Goal: Information Seeking & Learning: Learn about a topic

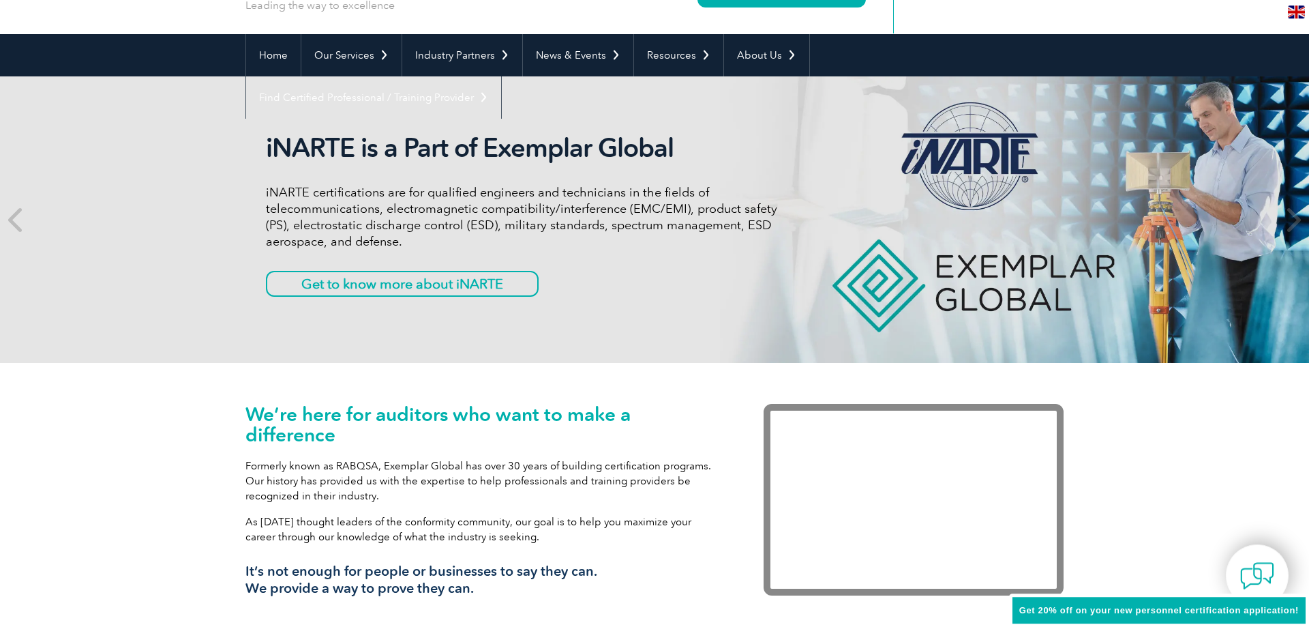
scroll to position [70, 0]
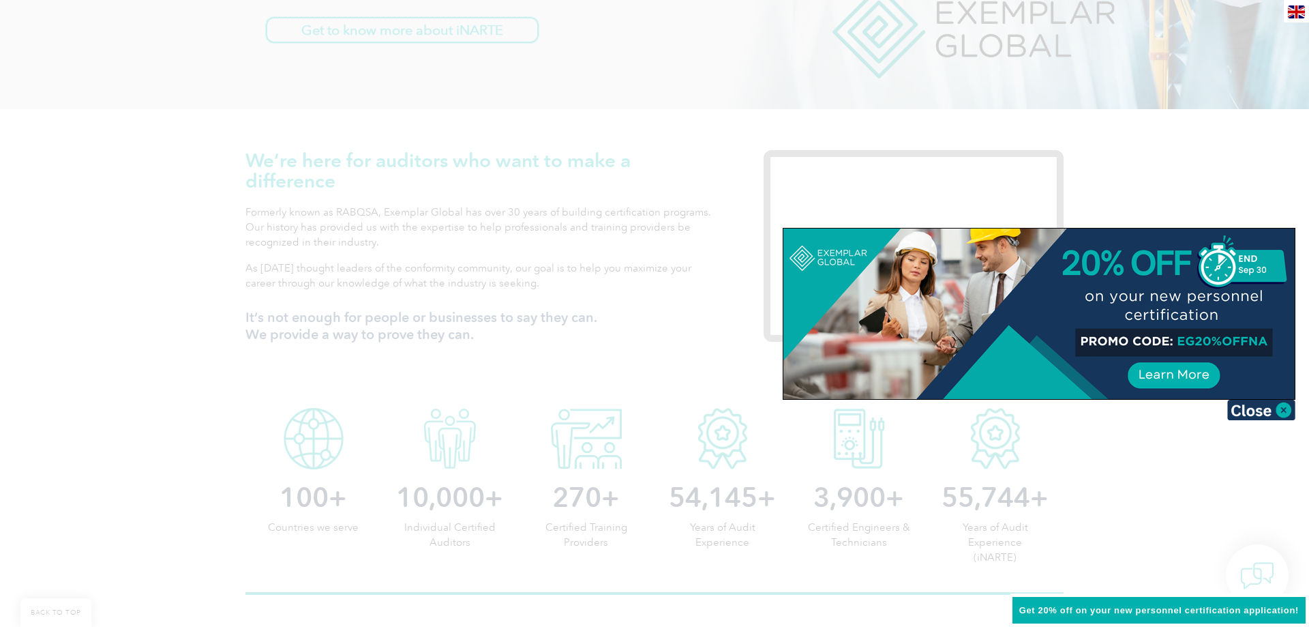
scroll to position [557, 0]
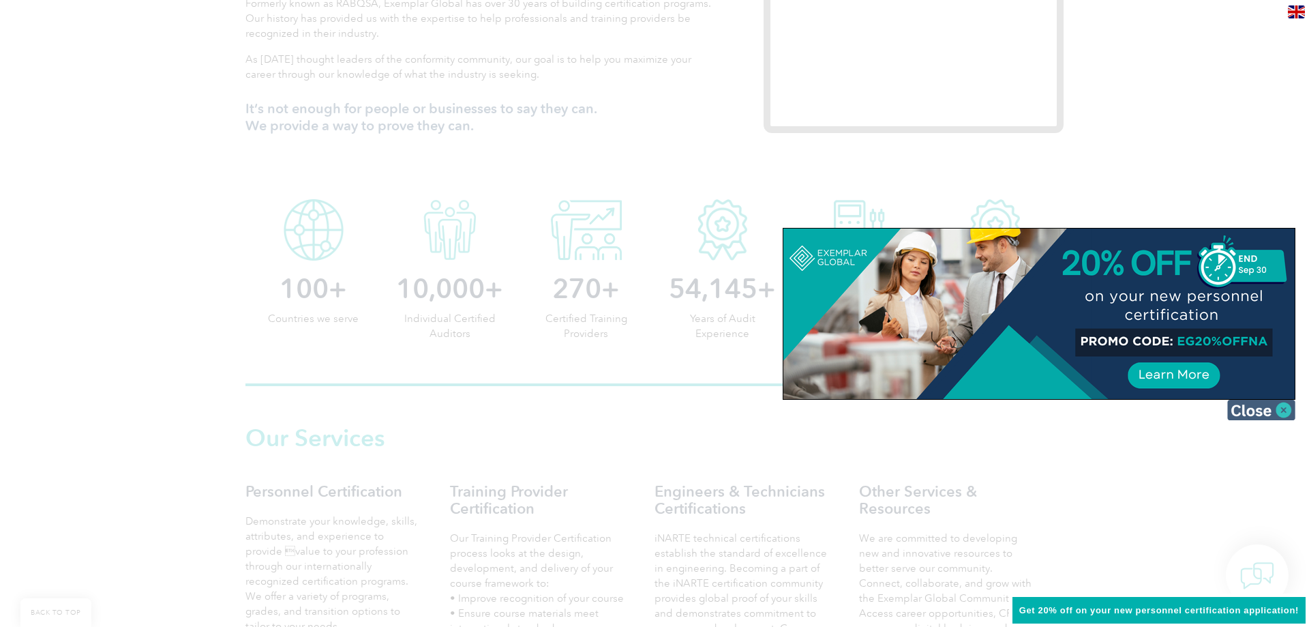
click at [1284, 415] on img at bounding box center [1262, 410] width 68 height 20
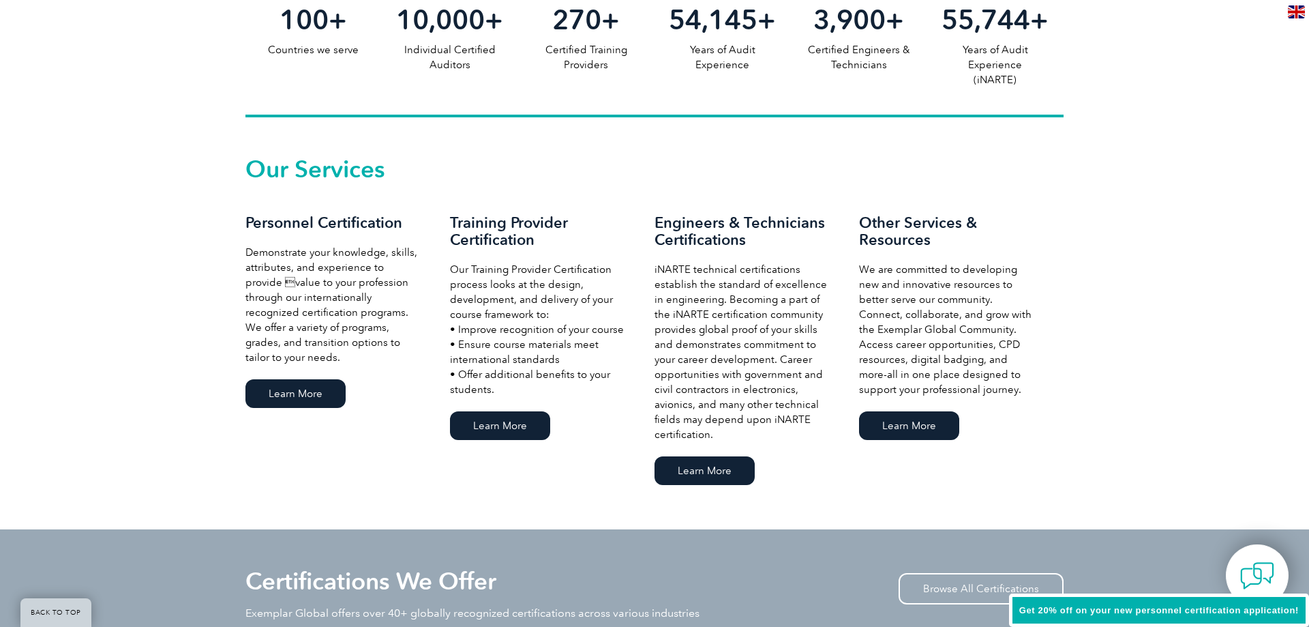
scroll to position [835, 0]
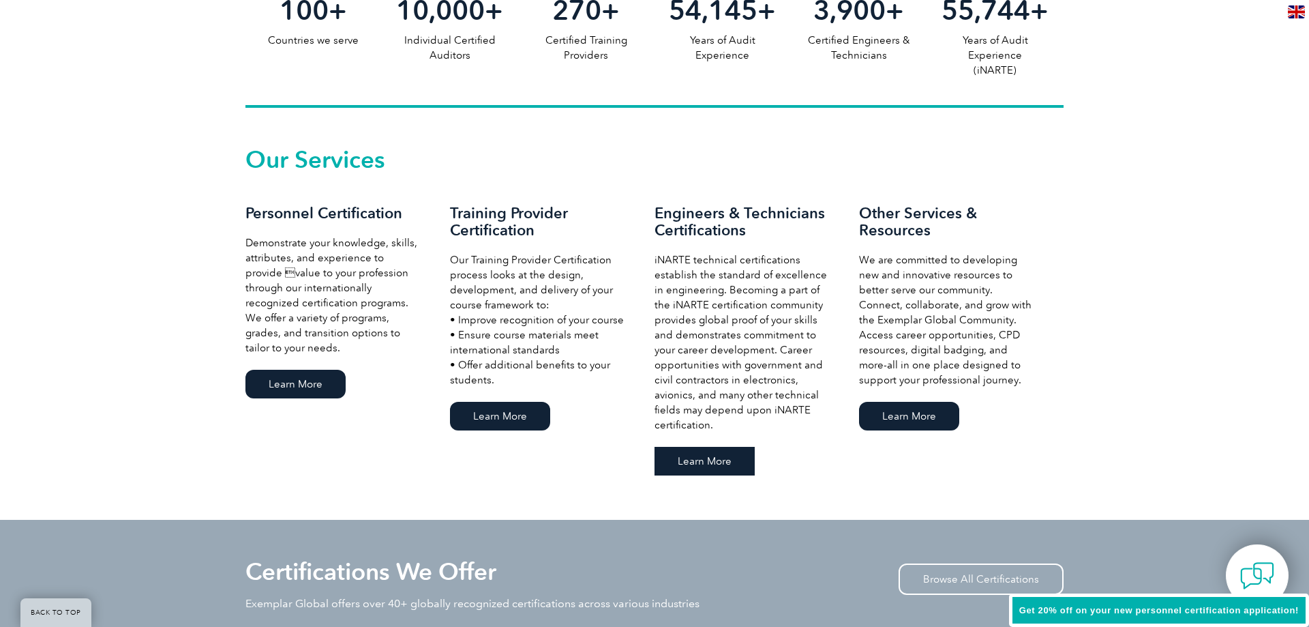
click at [717, 469] on link "Learn More" at bounding box center [705, 461] width 100 height 29
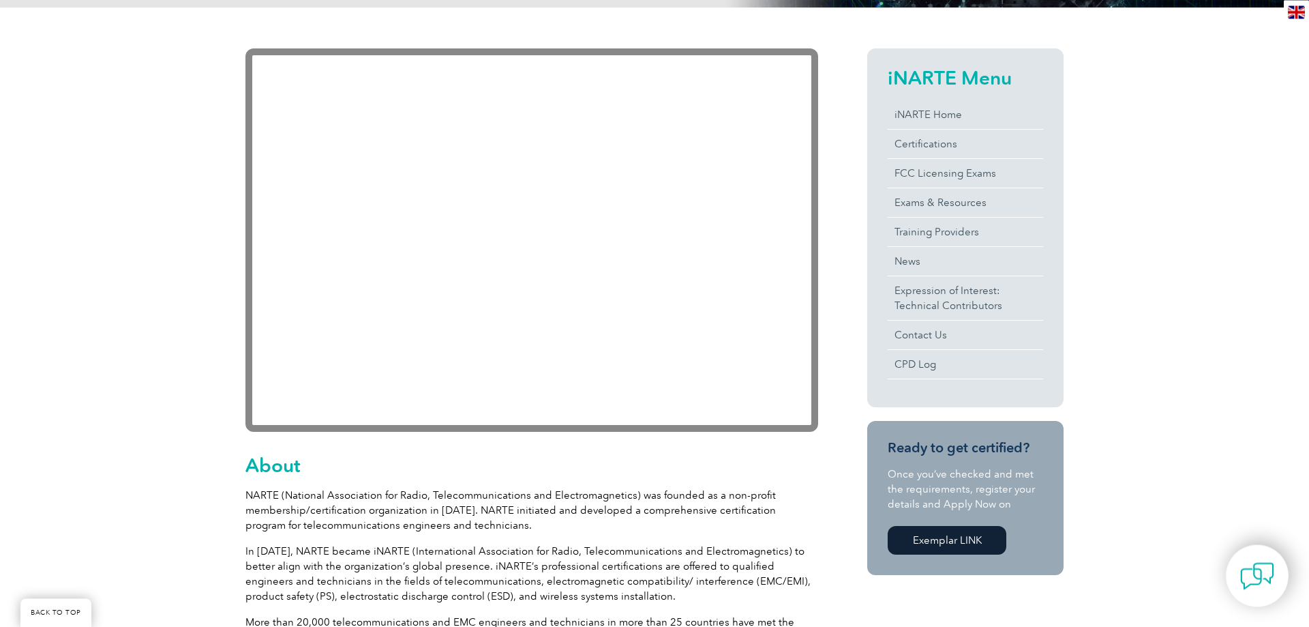
scroll to position [272, 0]
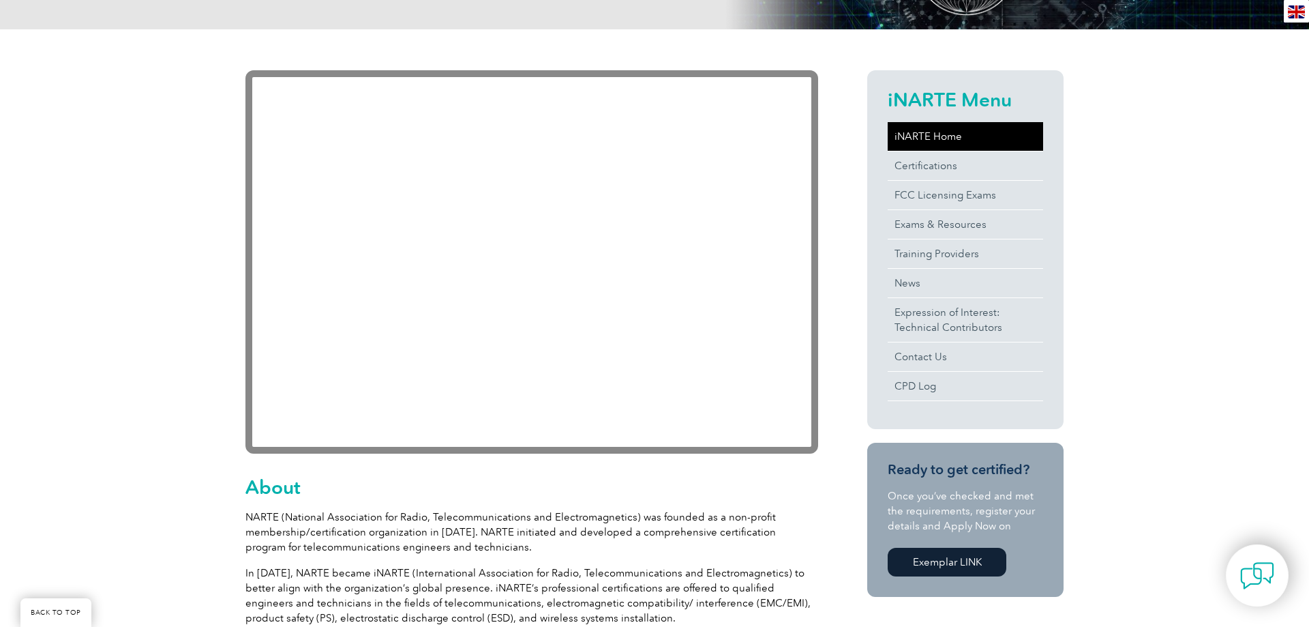
click at [945, 140] on link "iNARTE Home" at bounding box center [966, 136] width 156 height 29
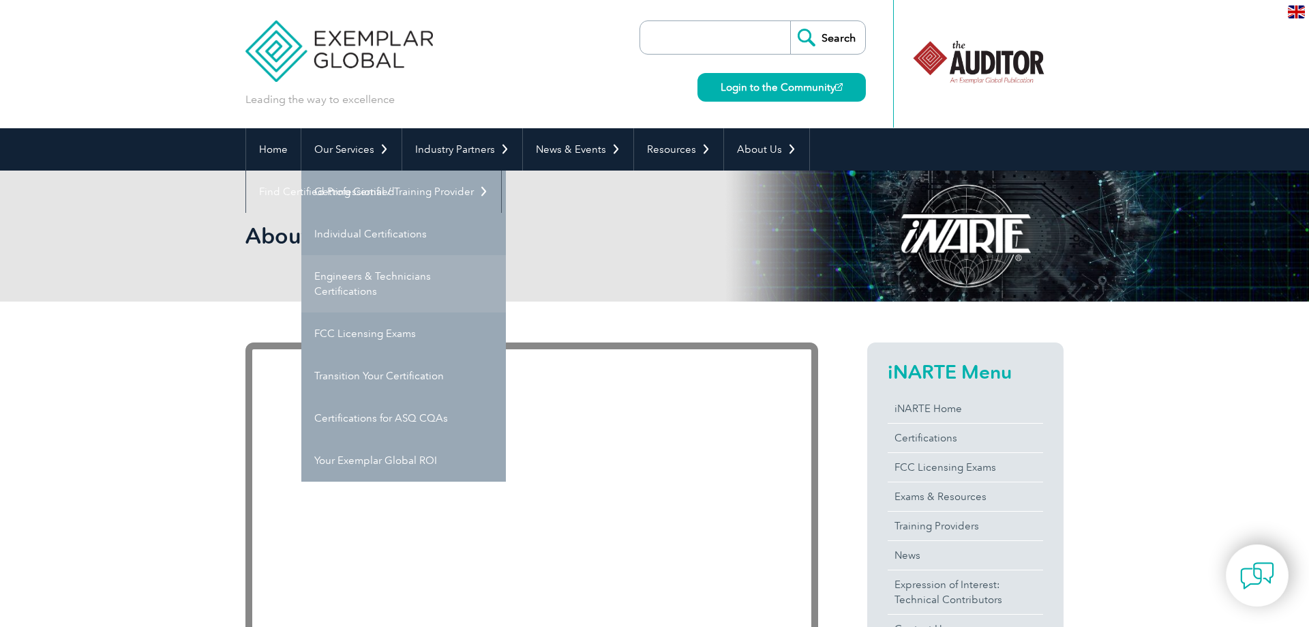
click at [373, 276] on link "Engineers & Technicians Certifications" at bounding box center [403, 283] width 205 height 57
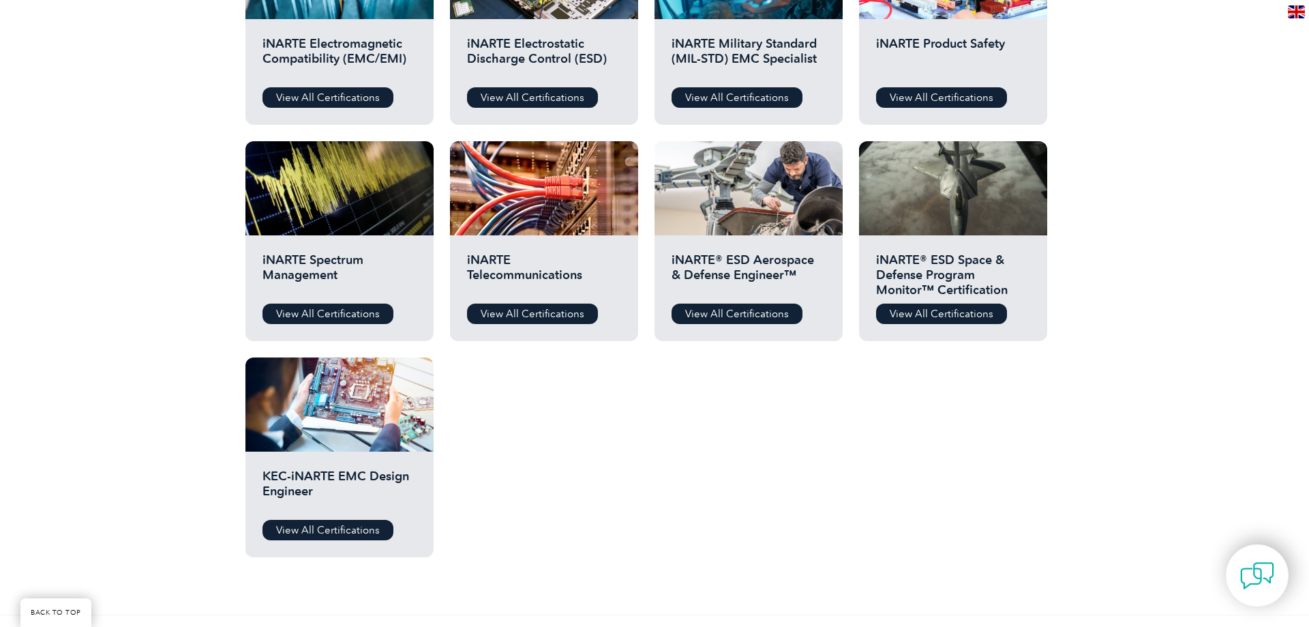
scroll to position [626, 0]
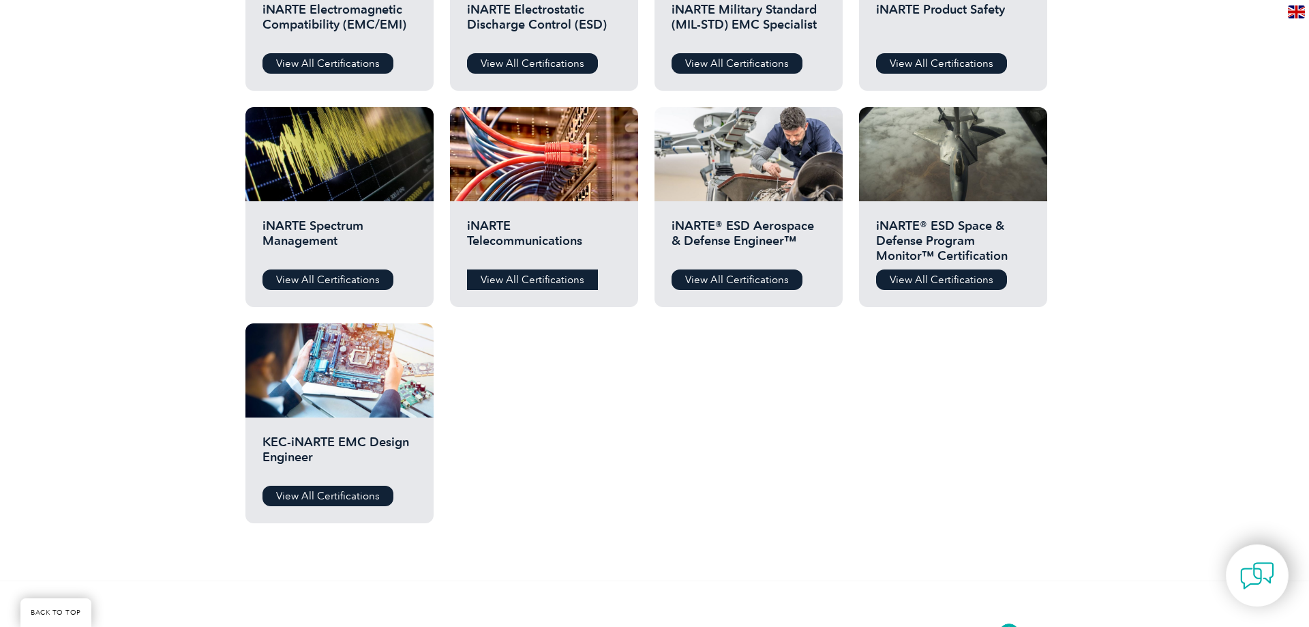
click at [504, 280] on link "View All Certifications" at bounding box center [532, 279] width 131 height 20
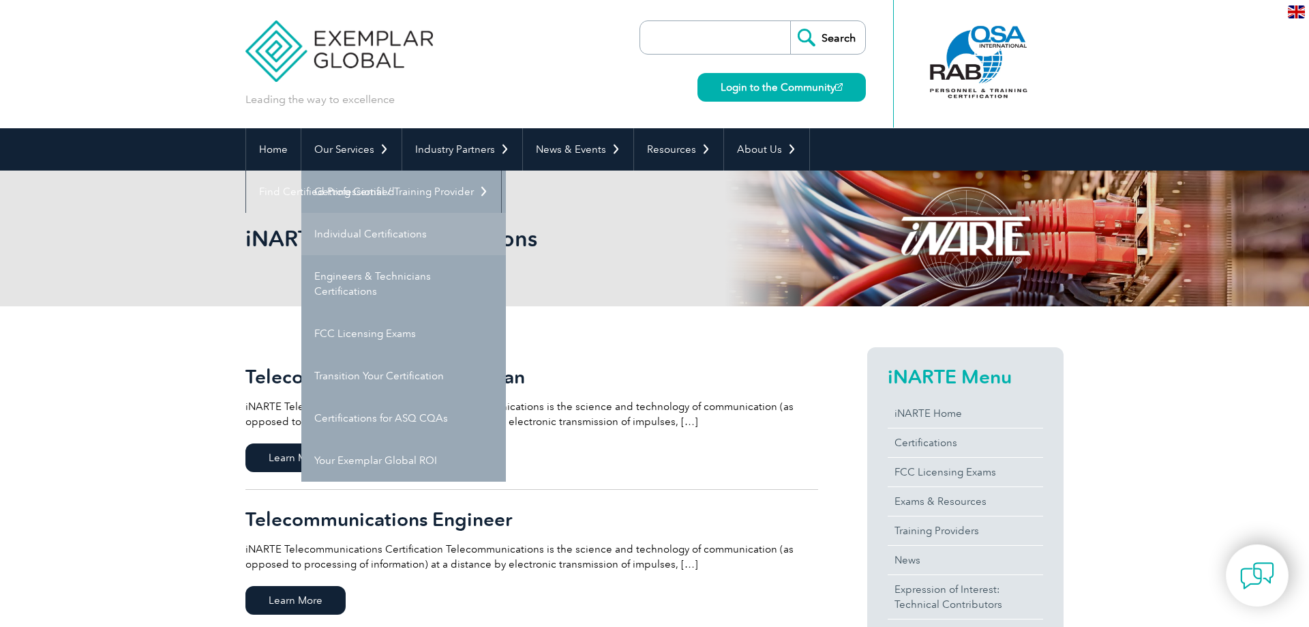
click at [349, 229] on link "Individual Certifications" at bounding box center [403, 234] width 205 height 42
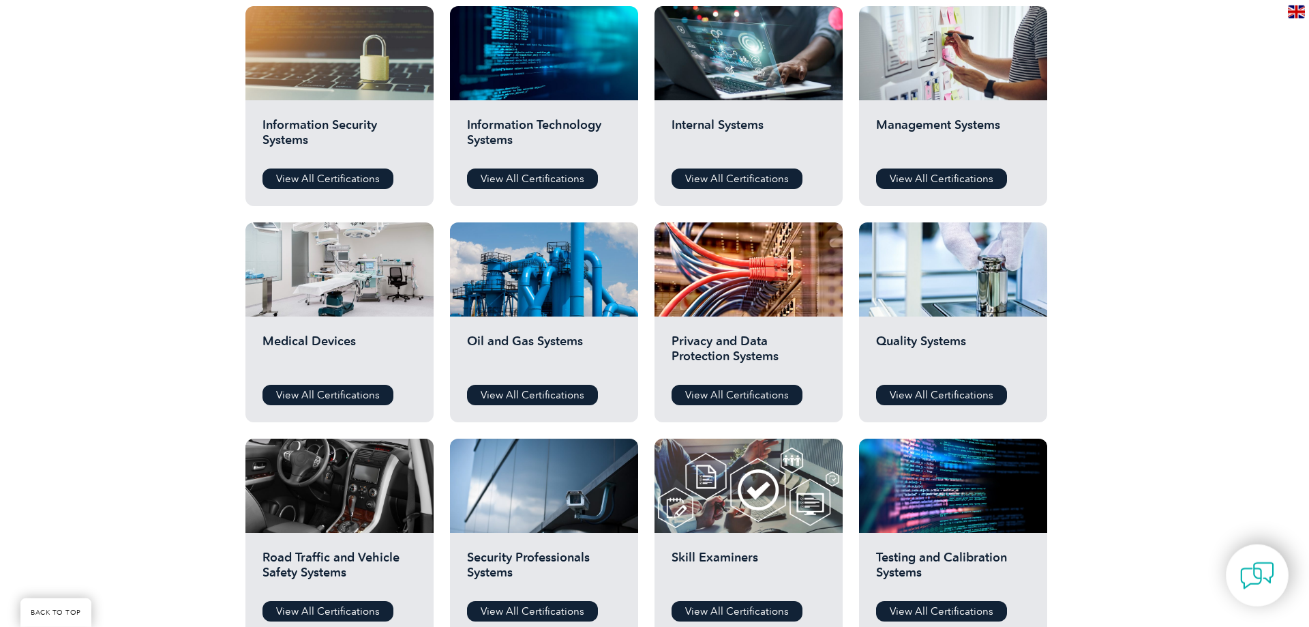
scroll to position [696, 0]
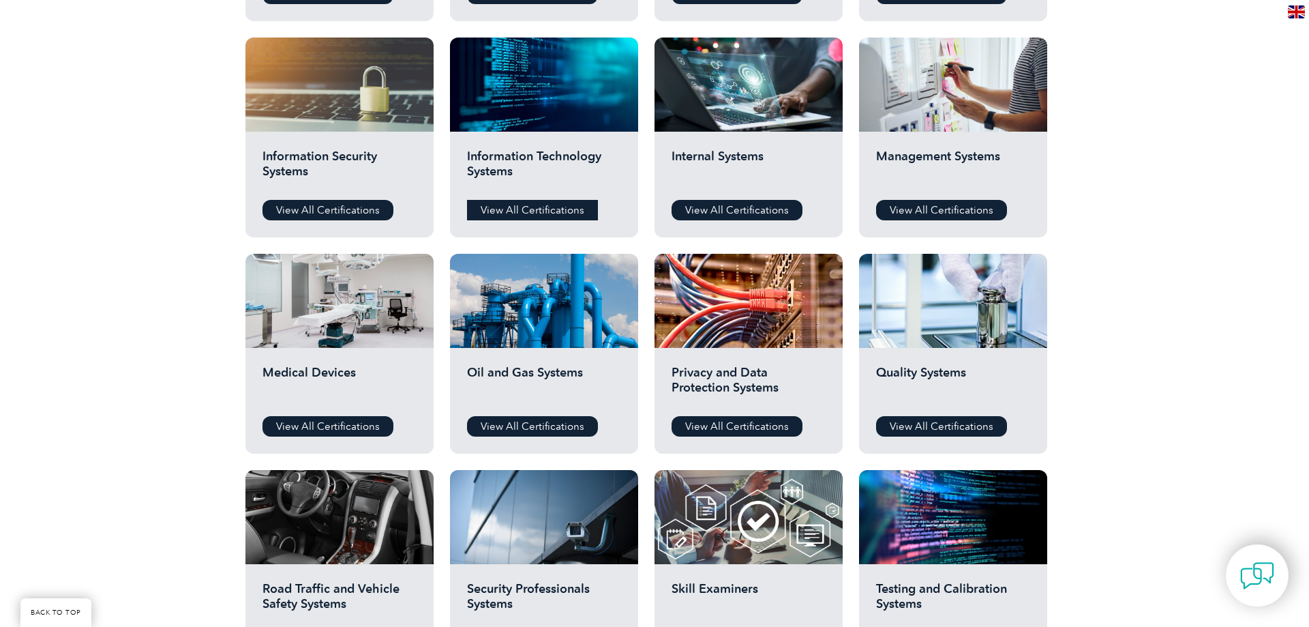
click at [527, 211] on link "View All Certifications" at bounding box center [532, 210] width 131 height 20
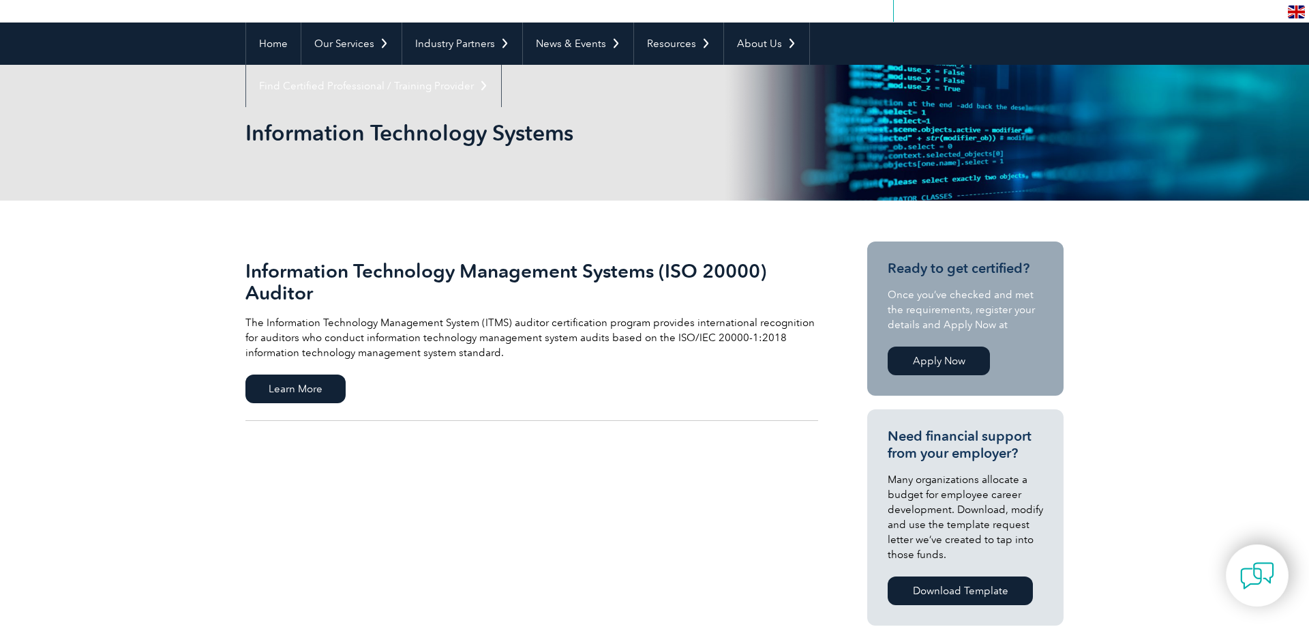
scroll to position [139, 0]
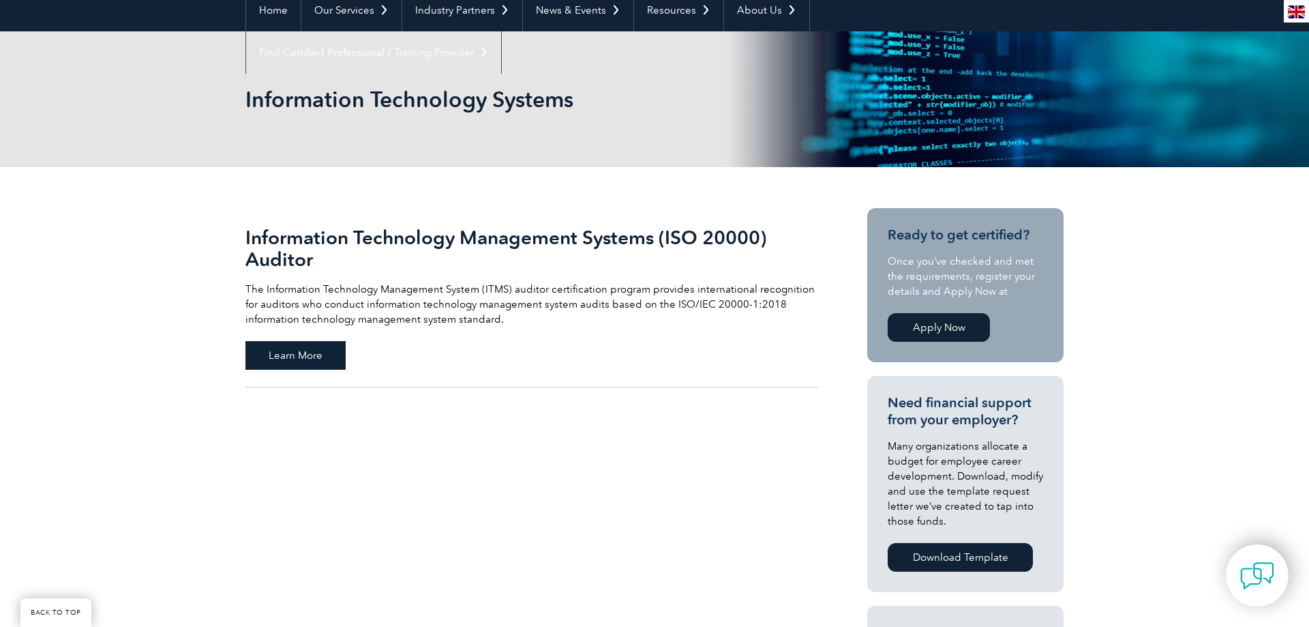
click at [294, 349] on span "Learn More" at bounding box center [296, 355] width 100 height 29
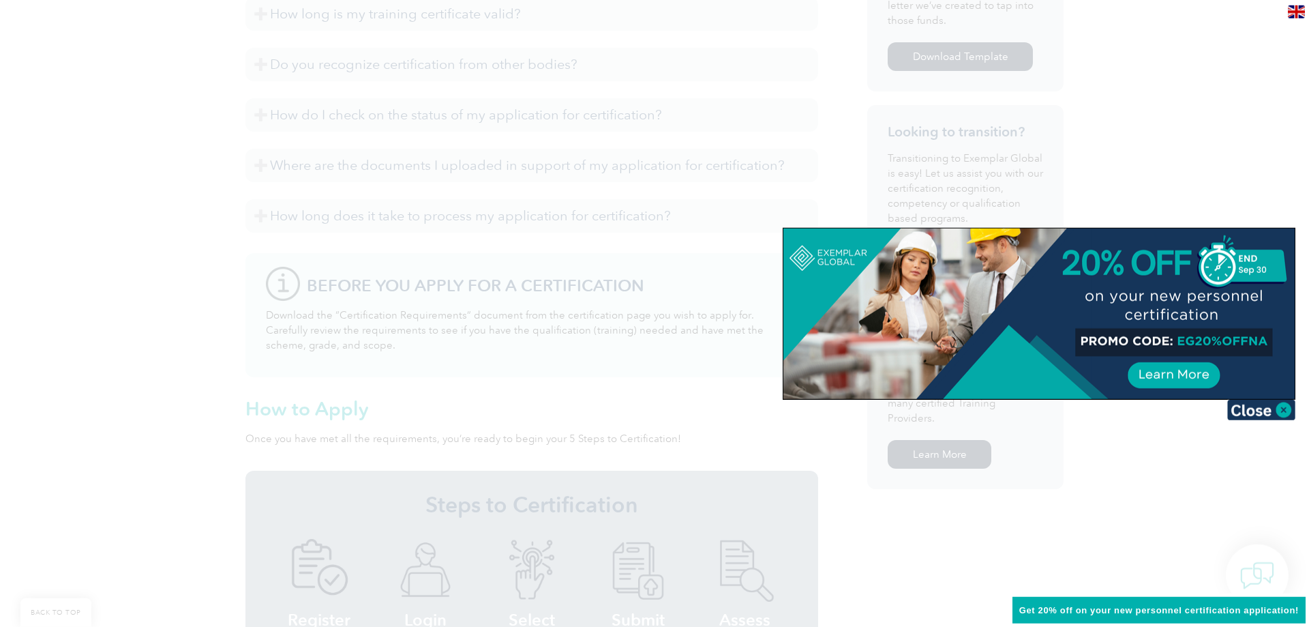
scroll to position [765, 0]
click at [1269, 402] on img at bounding box center [1262, 410] width 68 height 20
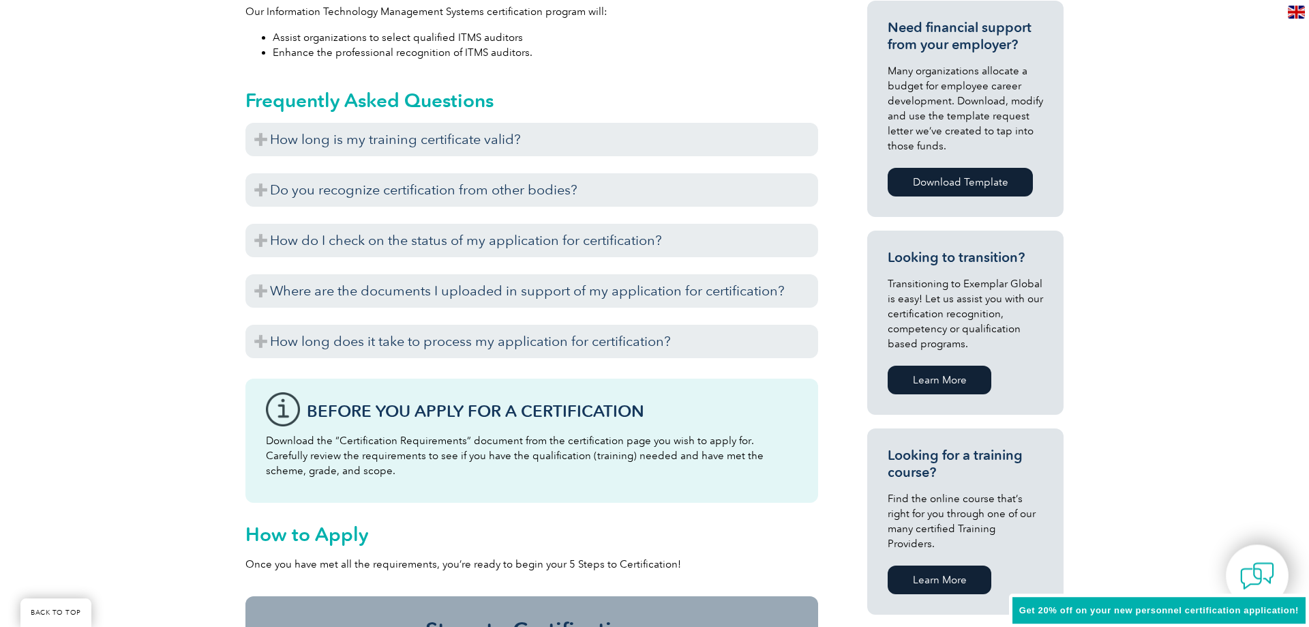
scroll to position [626, 0]
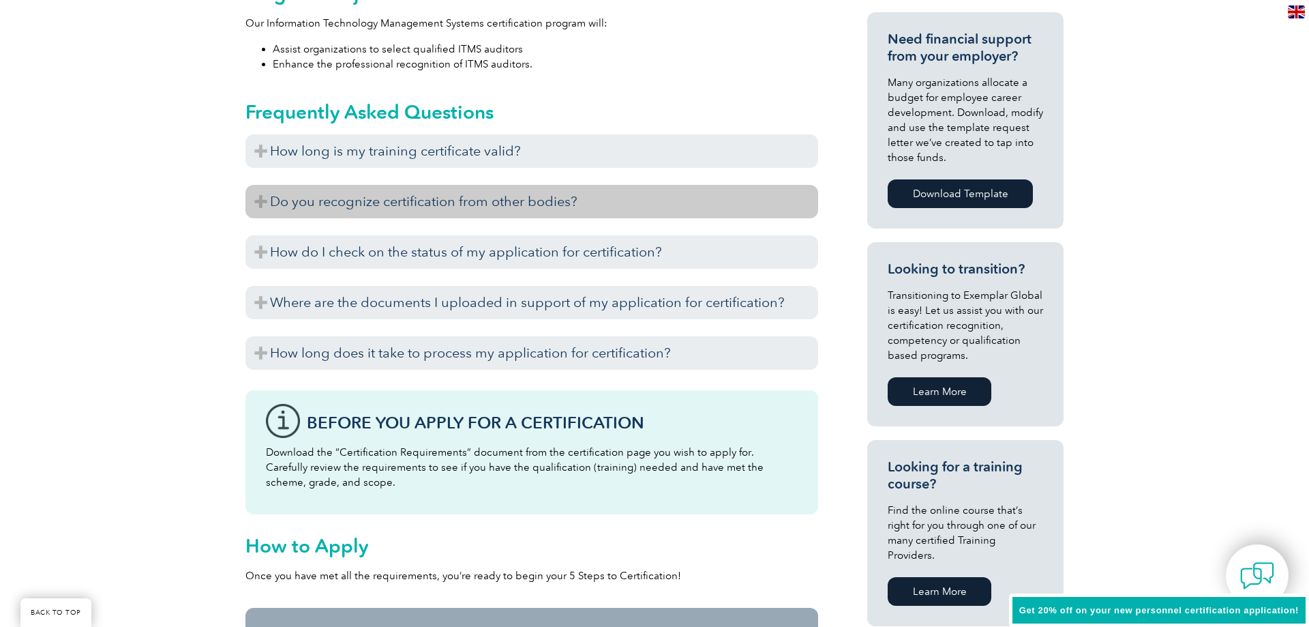
click at [445, 207] on h3 "Do you recognize certification from other bodies?" at bounding box center [532, 201] width 573 height 33
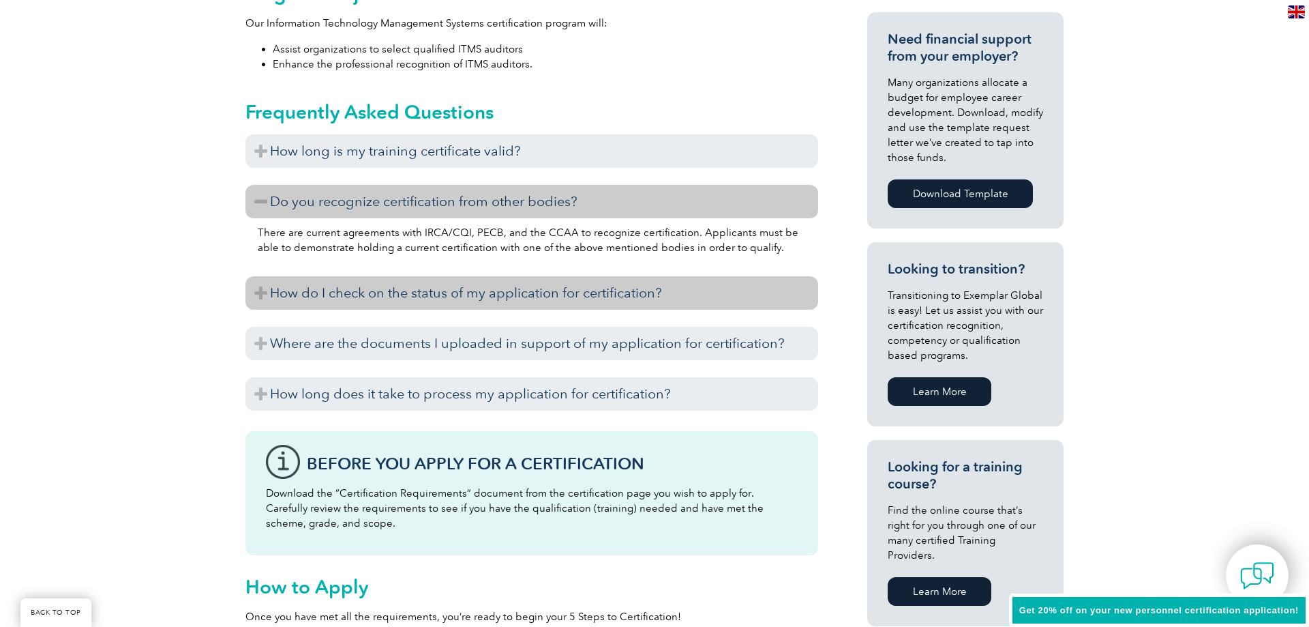
click at [419, 291] on h3 "How do I check on the status of my application for certification?" at bounding box center [532, 292] width 573 height 33
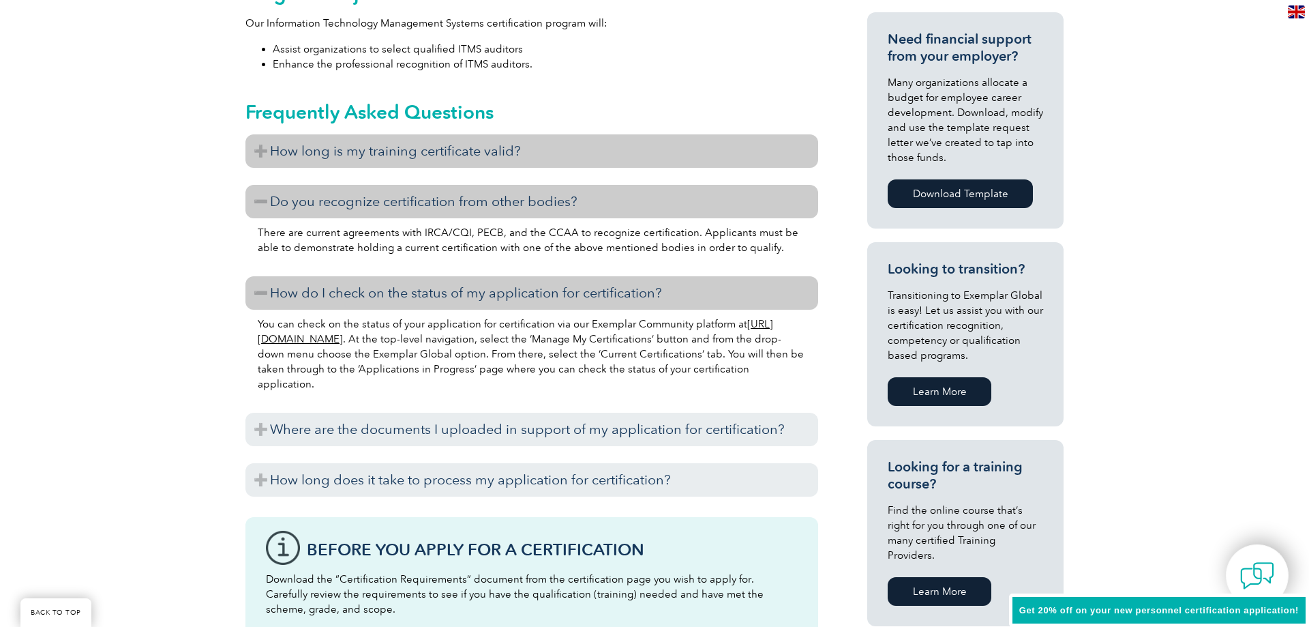
click at [423, 158] on h3 "How long is my training certificate valid?" at bounding box center [532, 150] width 573 height 33
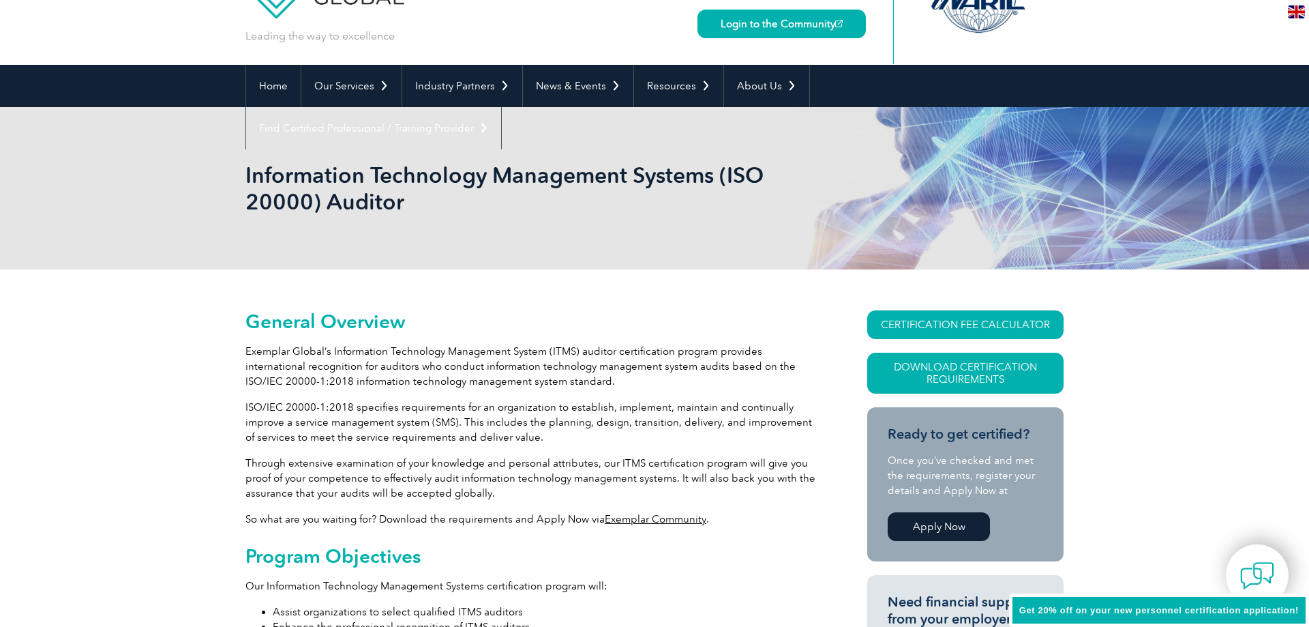
scroll to position [0, 0]
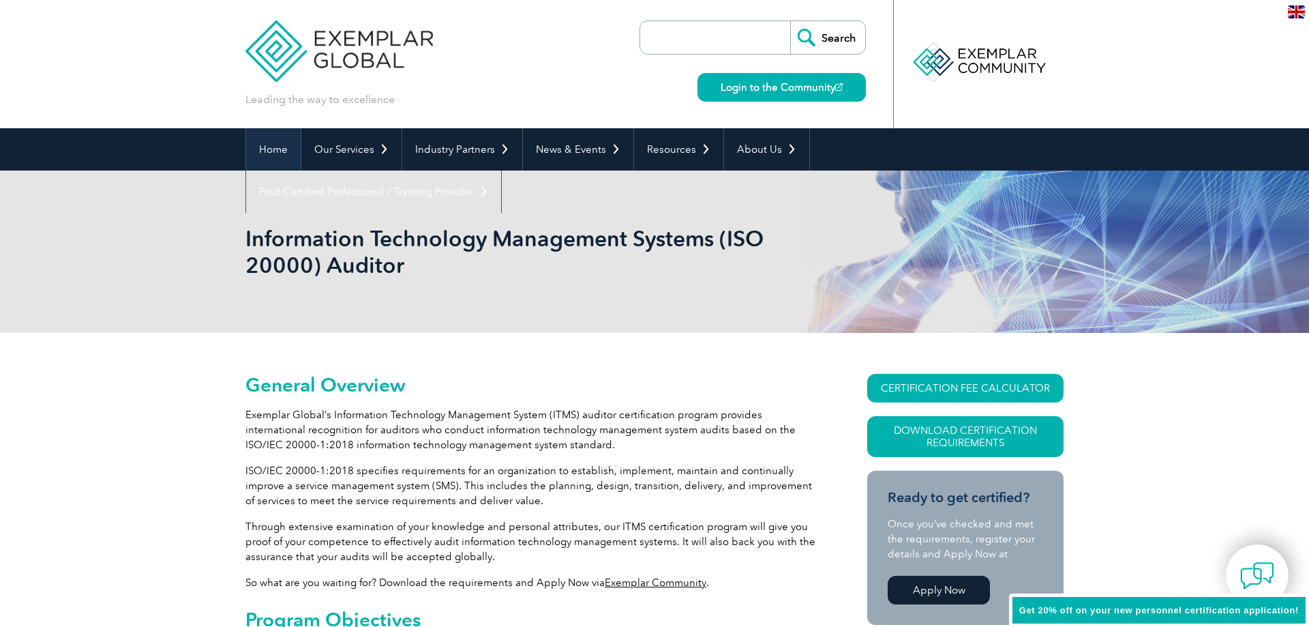
click at [276, 157] on link "Home" at bounding box center [273, 149] width 55 height 42
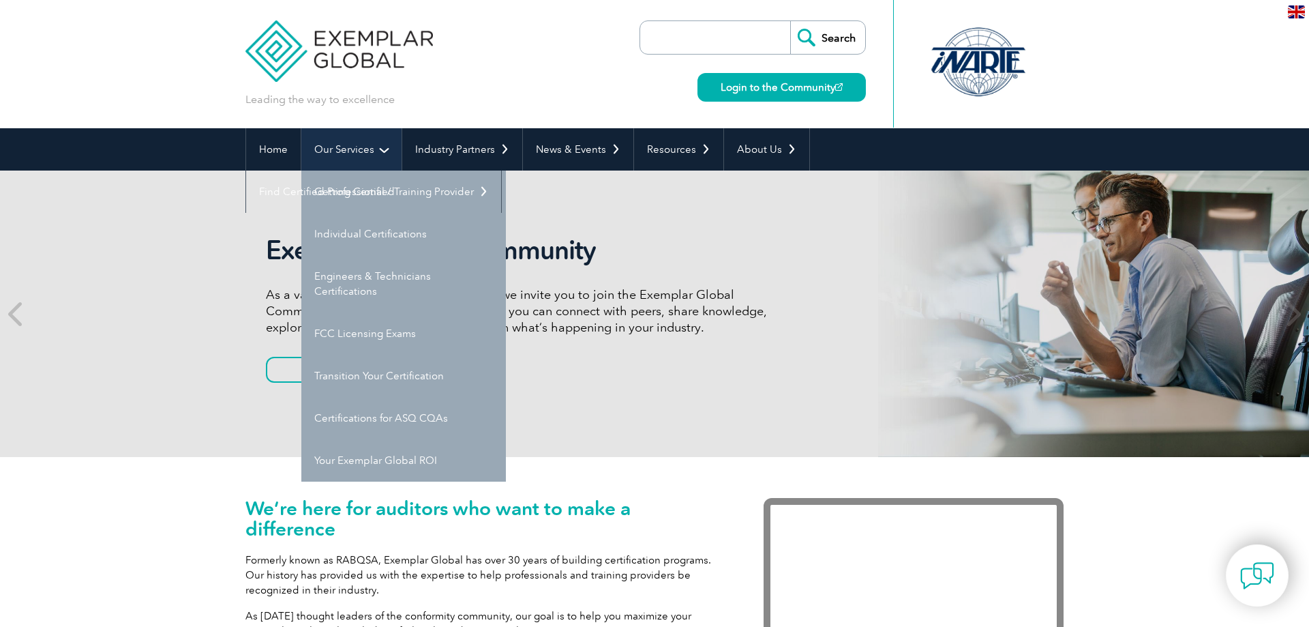
click at [362, 151] on link "Our Services" at bounding box center [351, 149] width 100 height 42
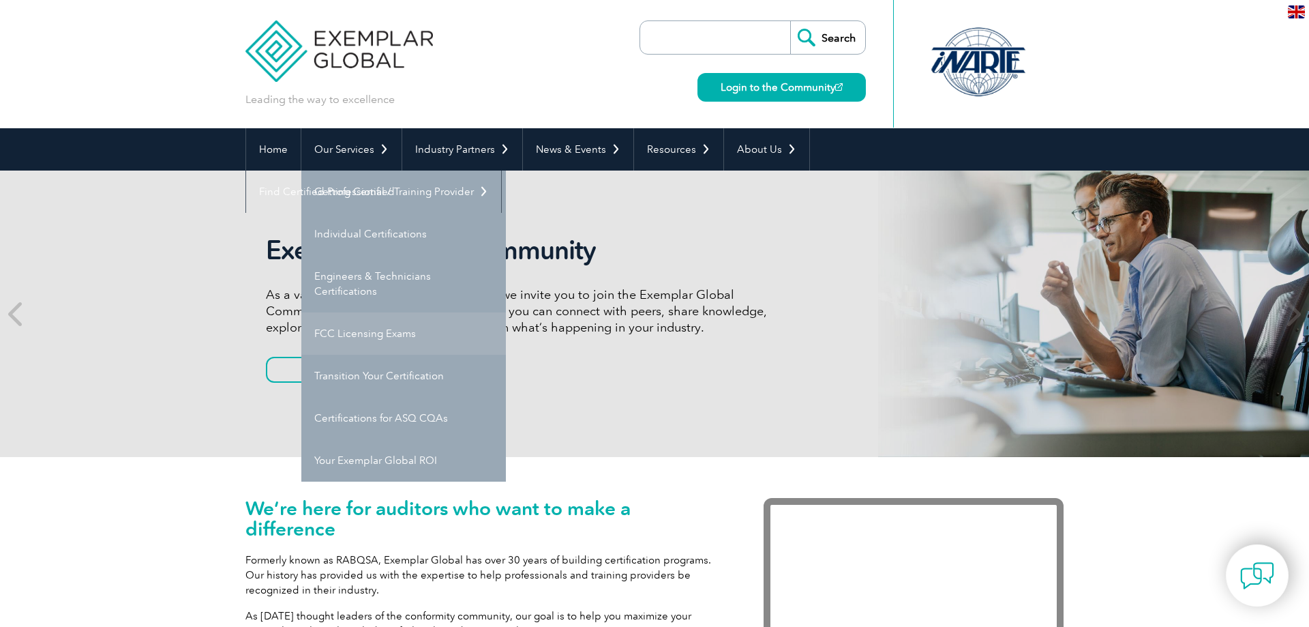
click at [376, 331] on link "FCC Licensing Exams" at bounding box center [403, 333] width 205 height 42
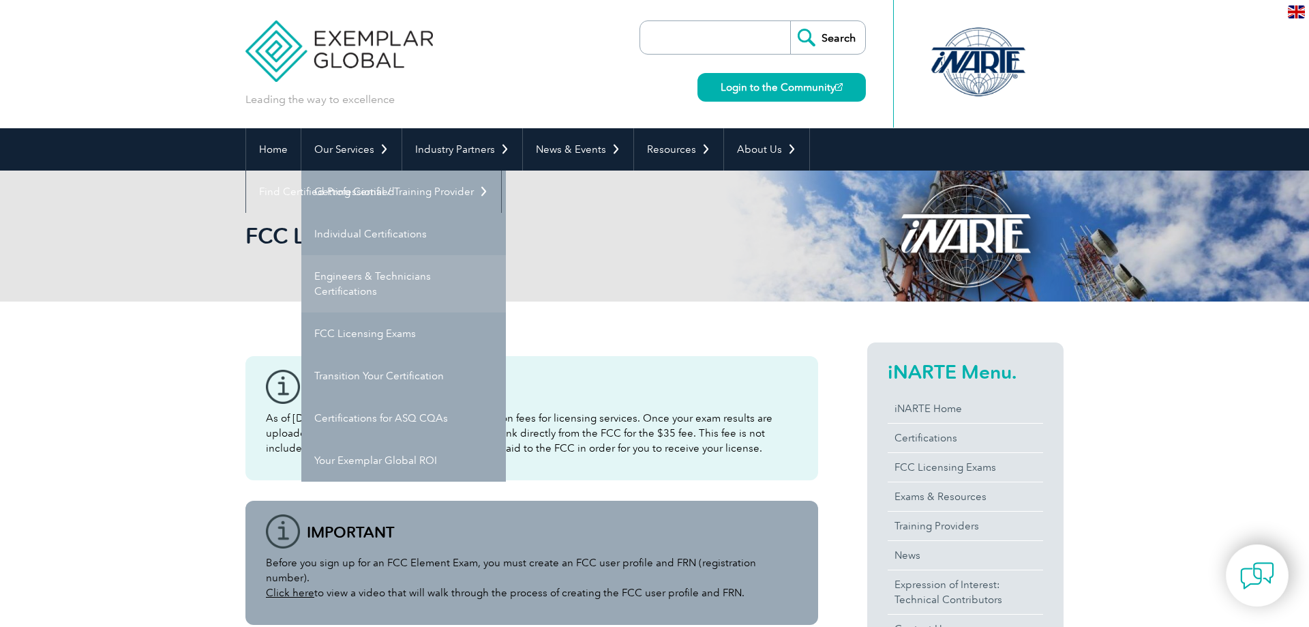
click at [392, 282] on link "Engineers & Technicians Certifications" at bounding box center [403, 283] width 205 height 57
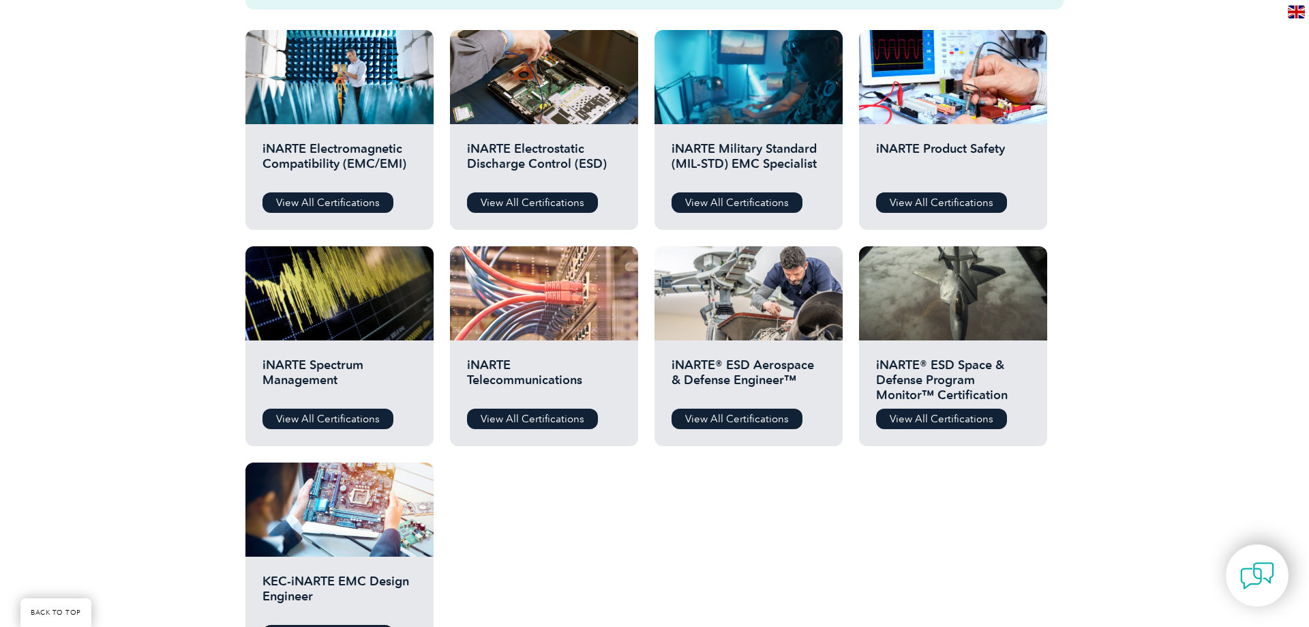
scroll to position [557, 0]
